Goal: Navigation & Orientation: Find specific page/section

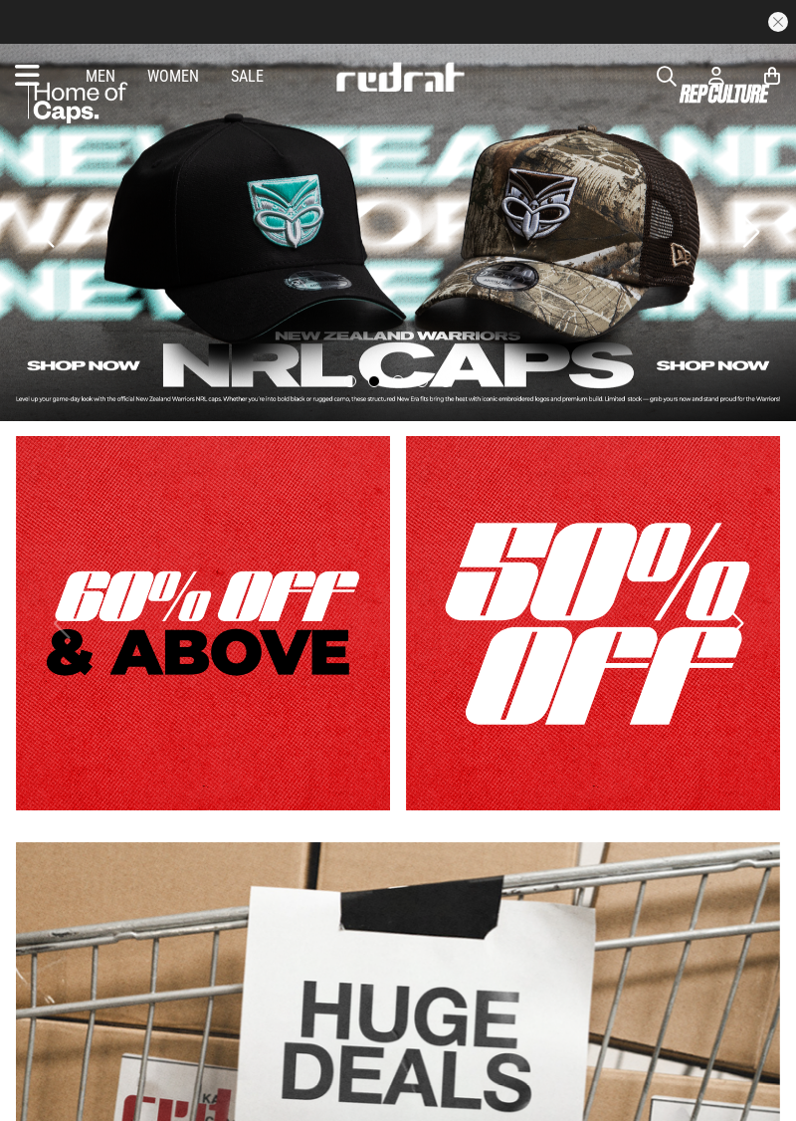
click at [31, 78] on icon at bounding box center [27, 76] width 25 height 33
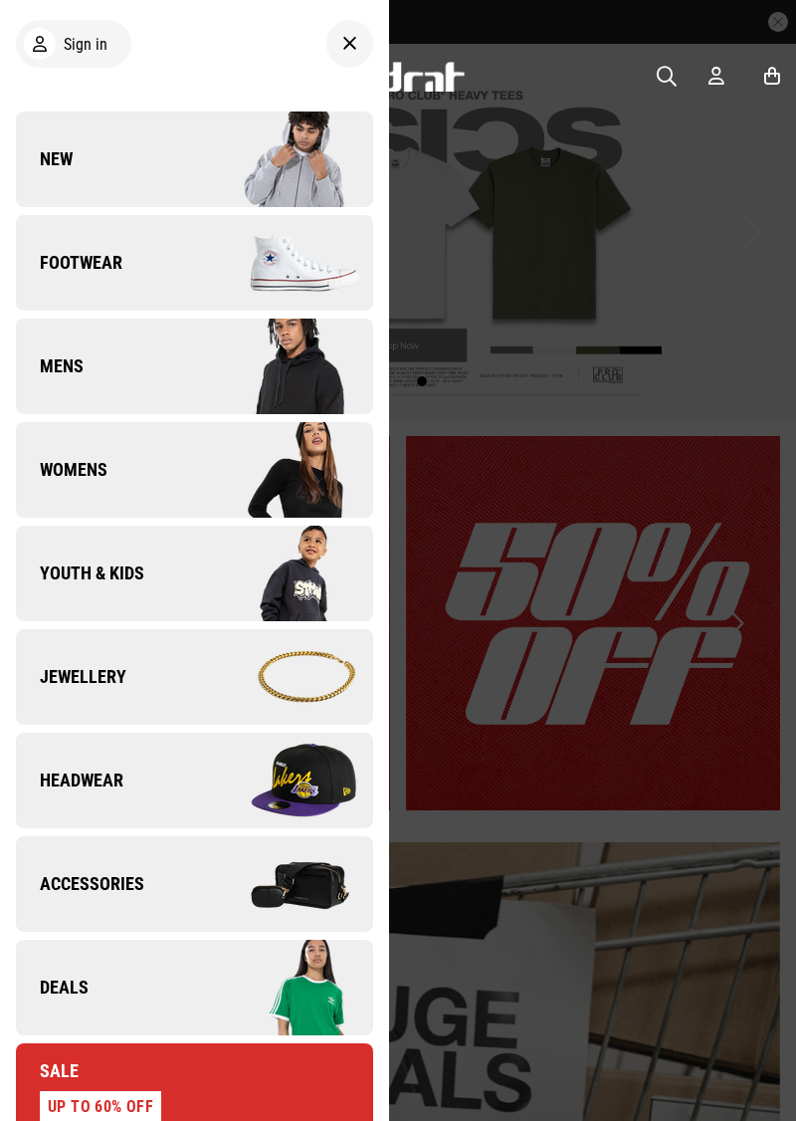
click at [270, 285] on img at bounding box center [283, 263] width 178 height 100
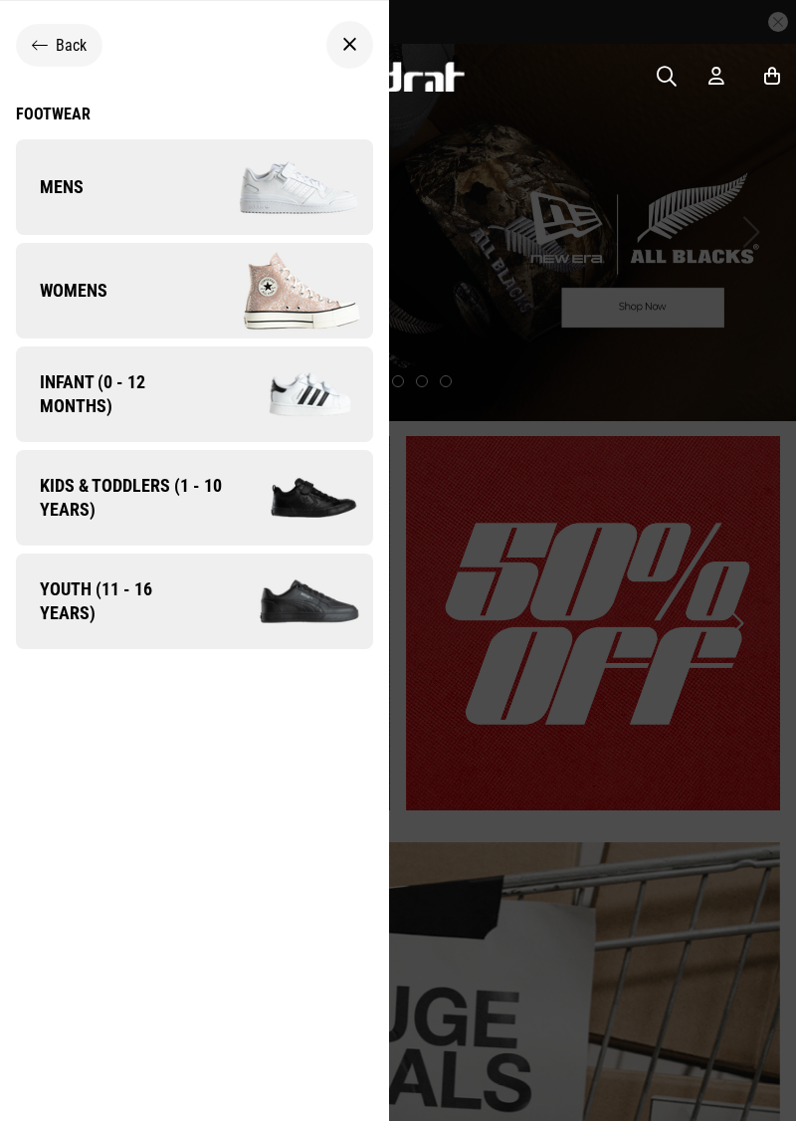
click at [259, 374] on img at bounding box center [290, 394] width 165 height 92
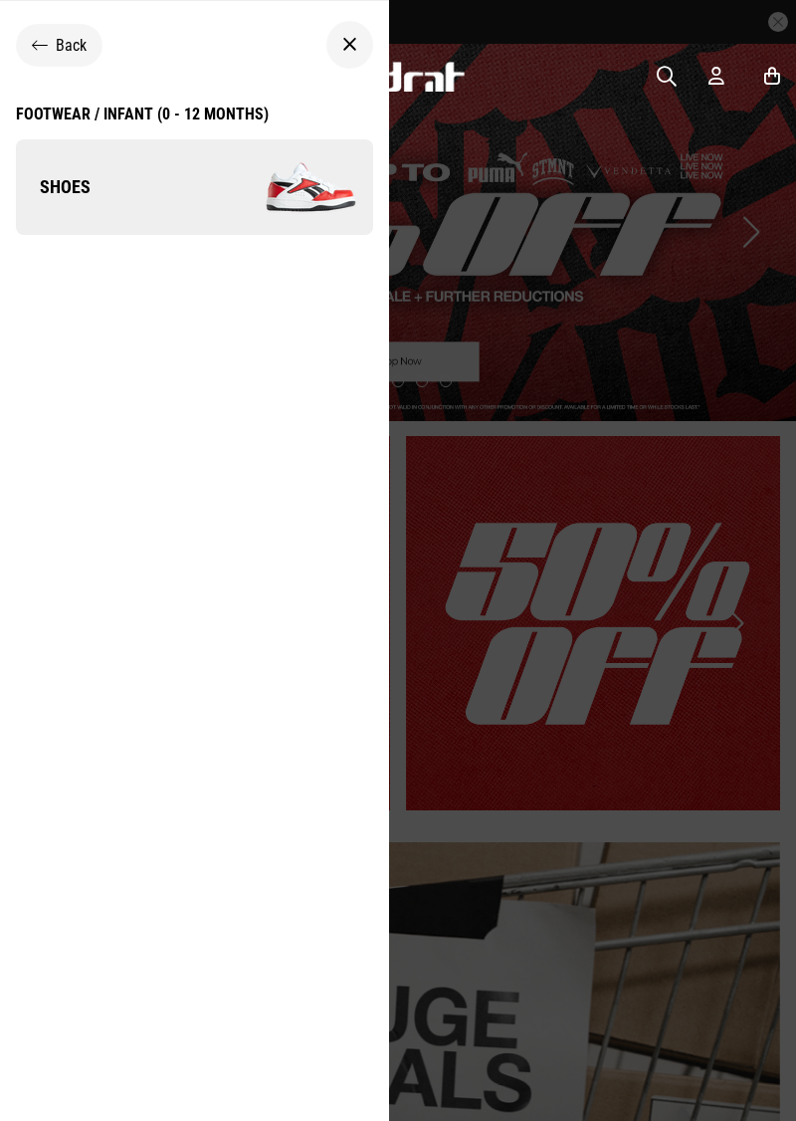
click at [295, 180] on img at bounding box center [283, 187] width 178 height 100
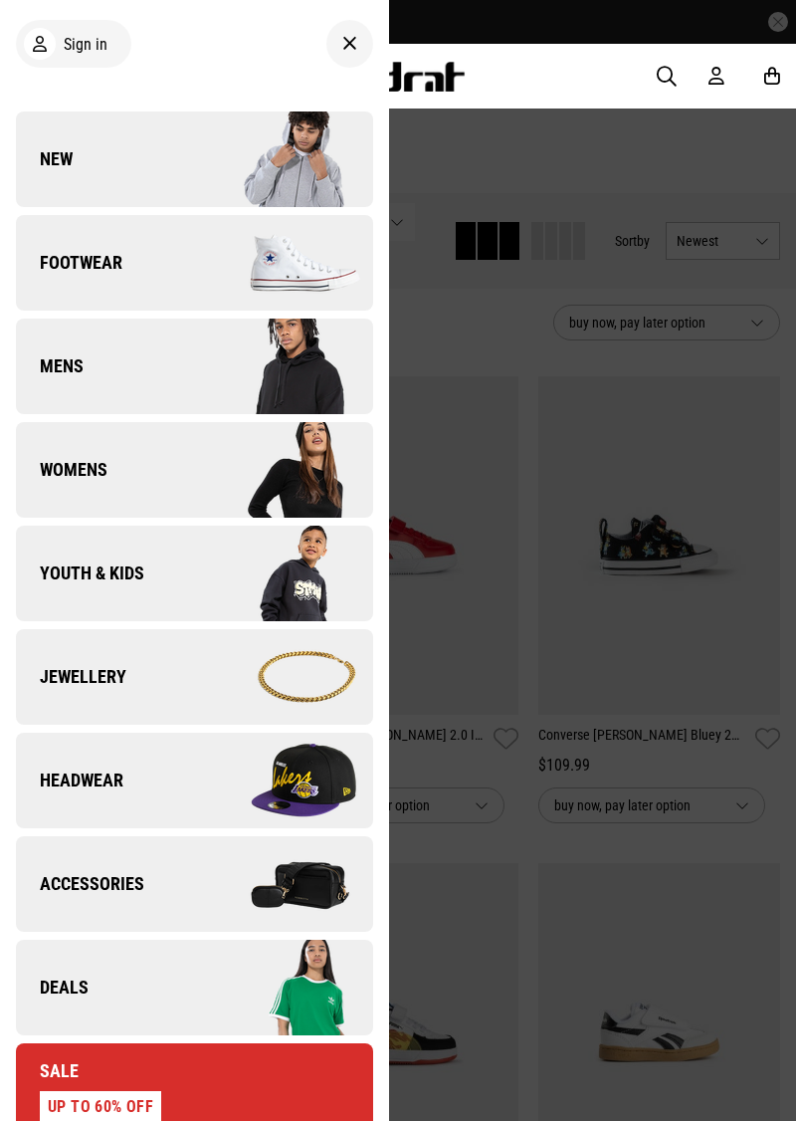
click at [317, 237] on img at bounding box center [283, 263] width 178 height 100
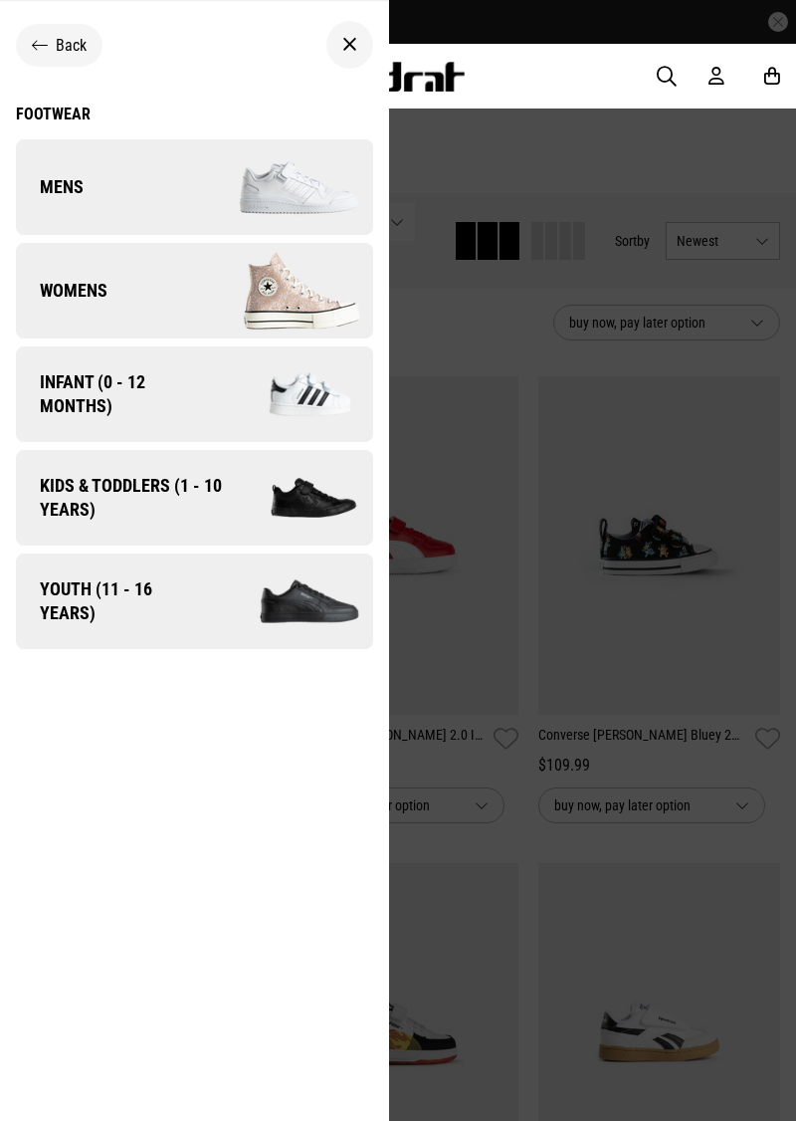
click at [319, 494] on img at bounding box center [302, 497] width 141 height 79
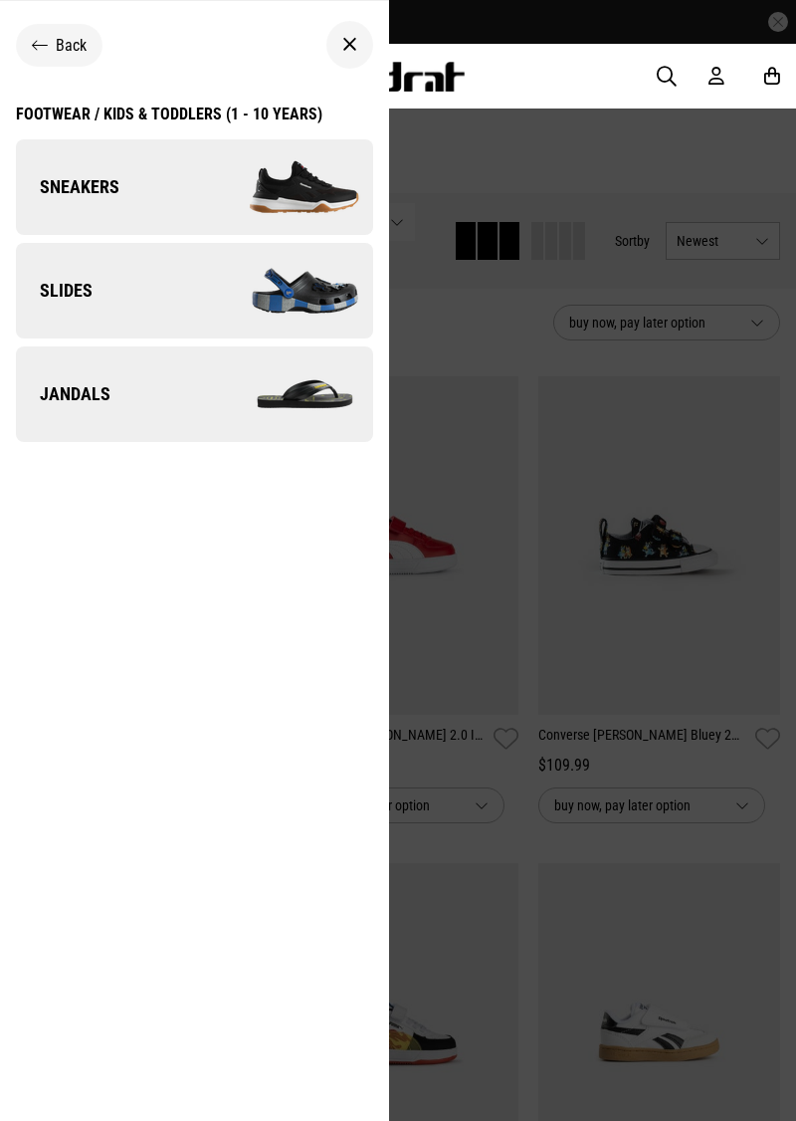
click at [286, 206] on img at bounding box center [283, 187] width 178 height 100
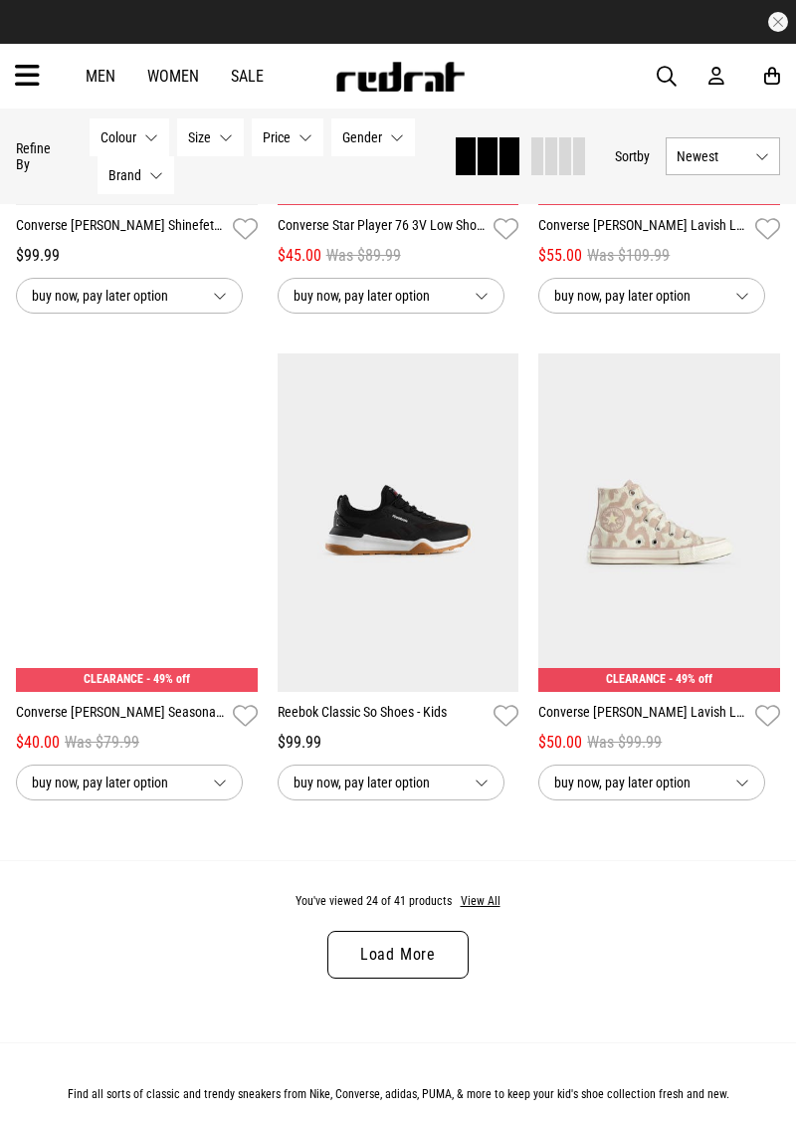
scroll to position [3428, 0]
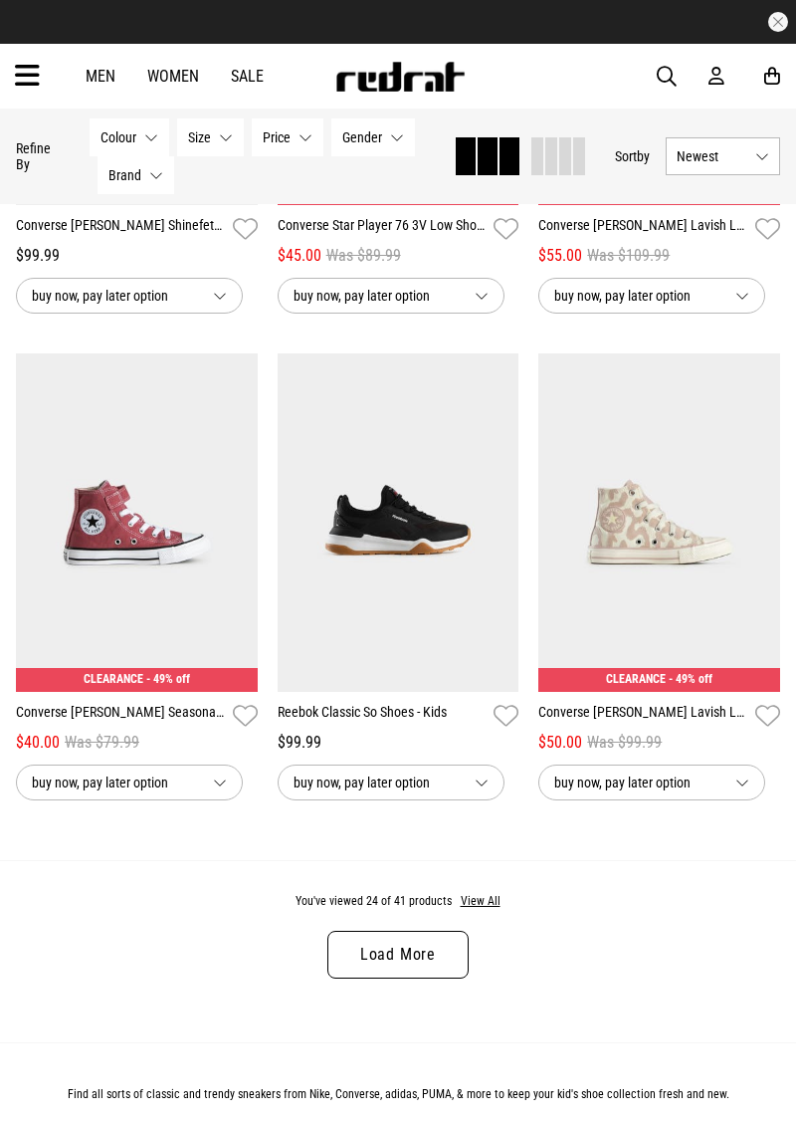
click at [422, 955] on link "Load More" at bounding box center [397, 955] width 141 height 48
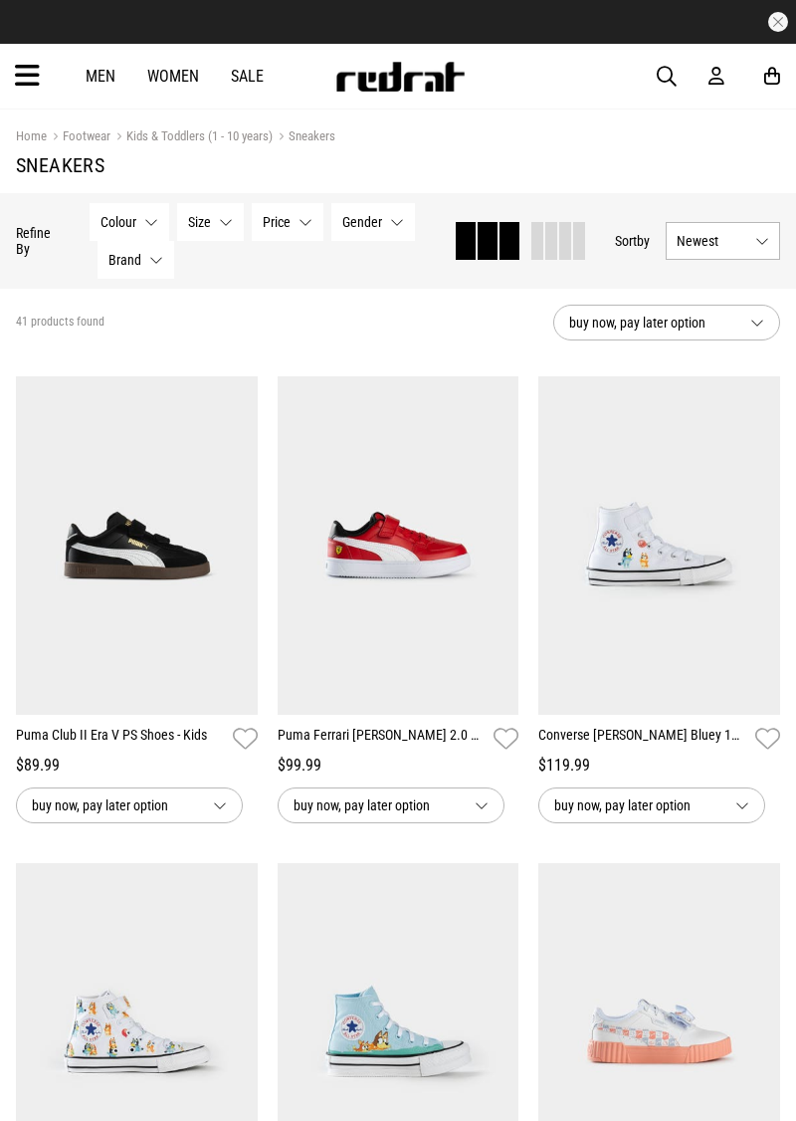
click at [15, 75] on icon at bounding box center [27, 76] width 25 height 33
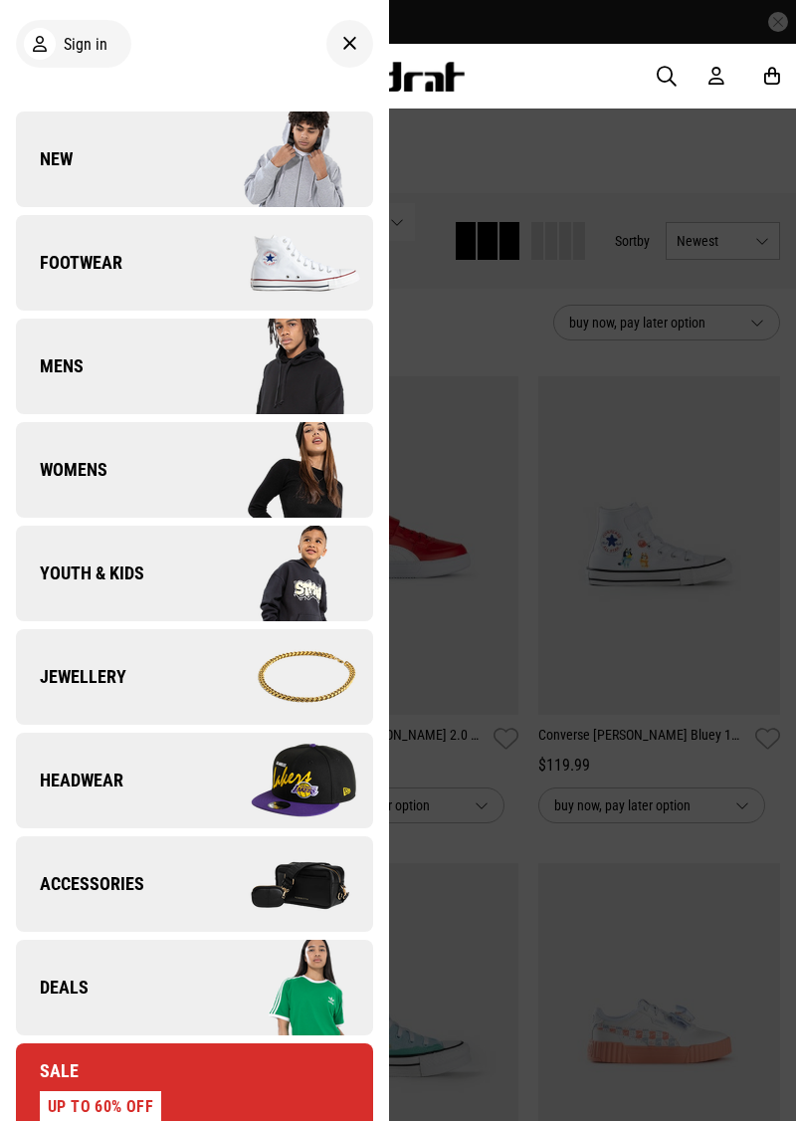
click at [243, 285] on img at bounding box center [283, 263] width 178 height 100
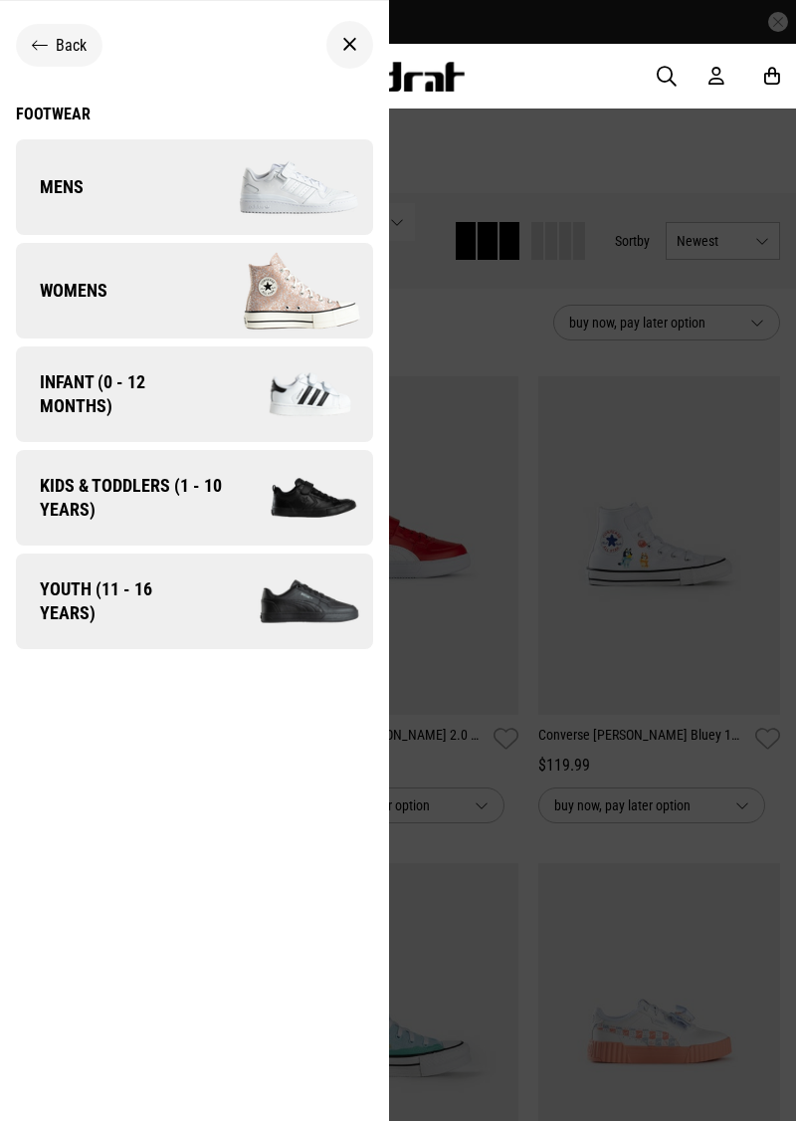
click at [283, 400] on img at bounding box center [290, 394] width 165 height 92
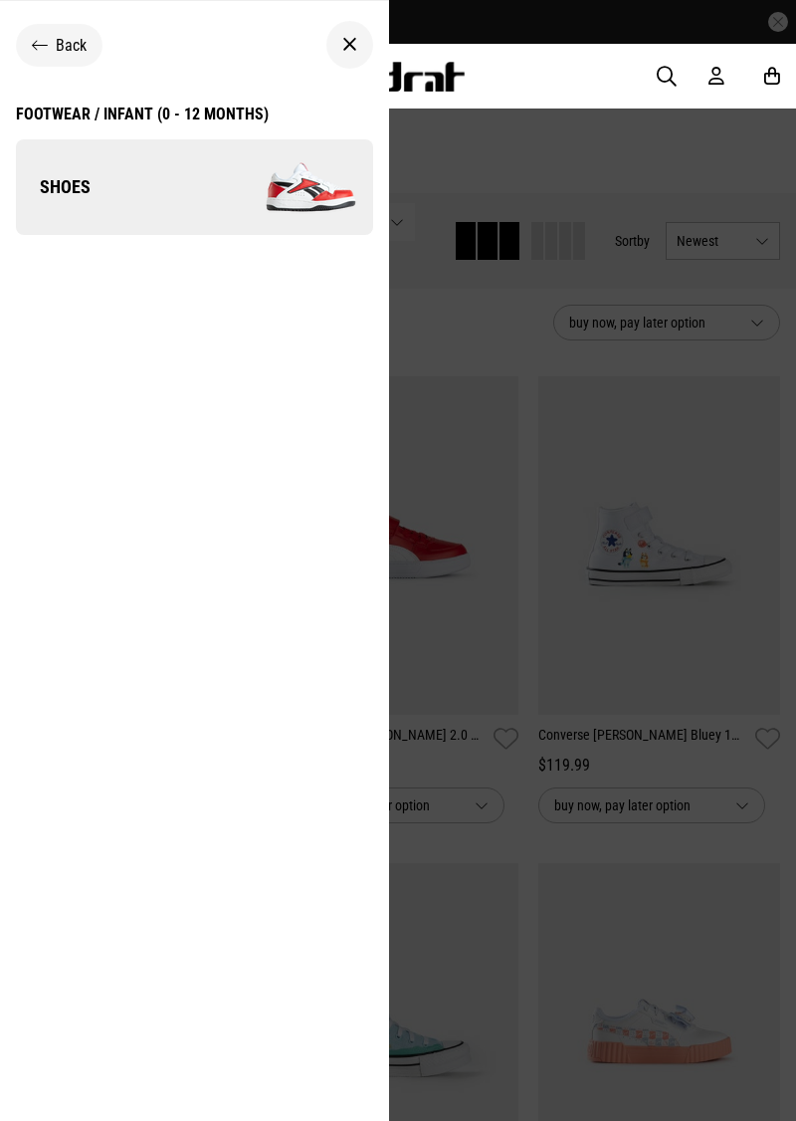
click at [209, 177] on img at bounding box center [283, 187] width 178 height 100
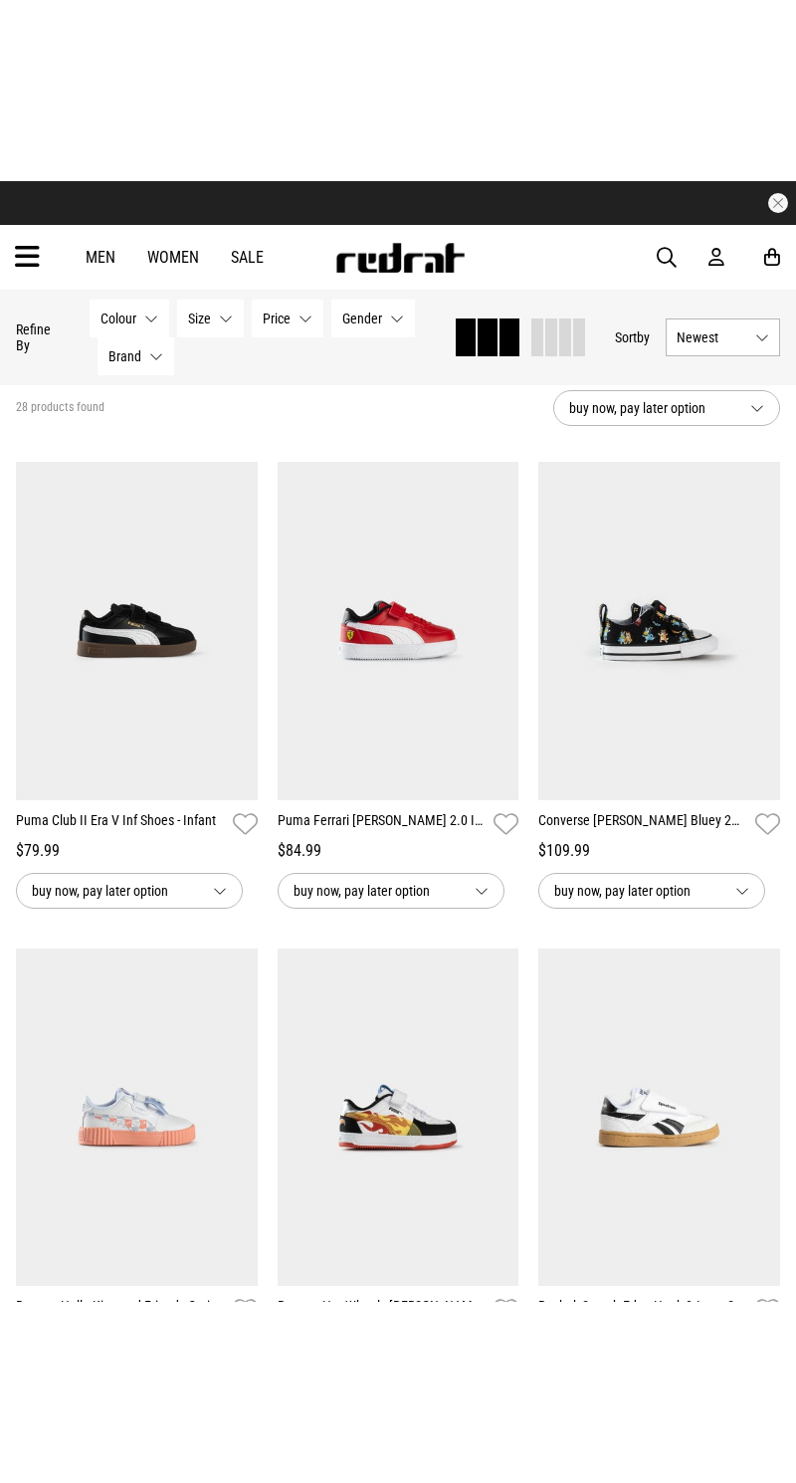
scroll to position [95, 0]
